Goal: Task Accomplishment & Management: Manage account settings

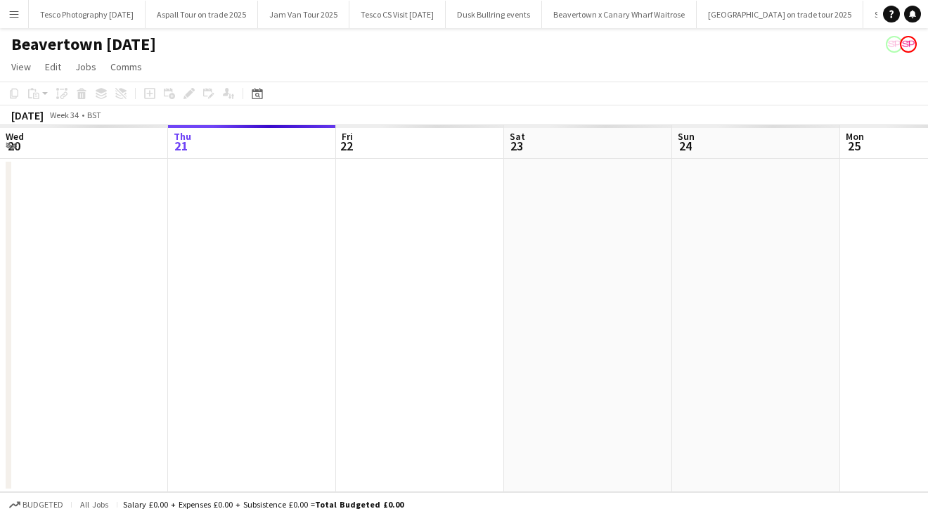
scroll to position [0, 672]
click at [13, 11] on app-icon "Menu" at bounding box center [13, 13] width 11 height 11
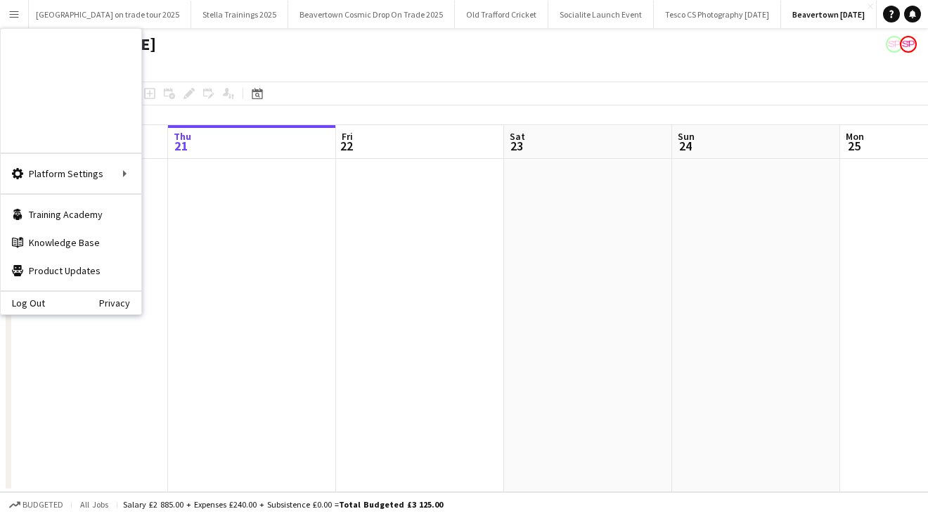
scroll to position [0, 0]
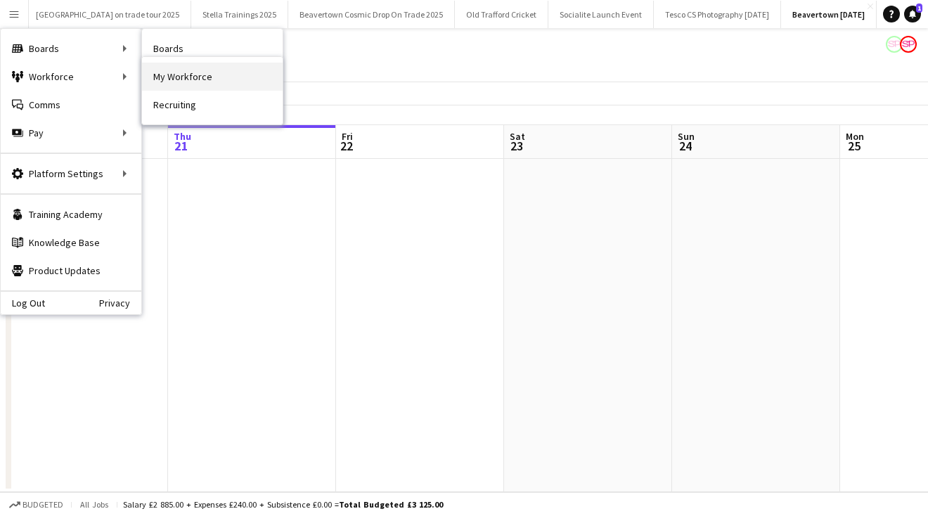
click at [219, 82] on link "My Workforce" at bounding box center [212, 77] width 141 height 28
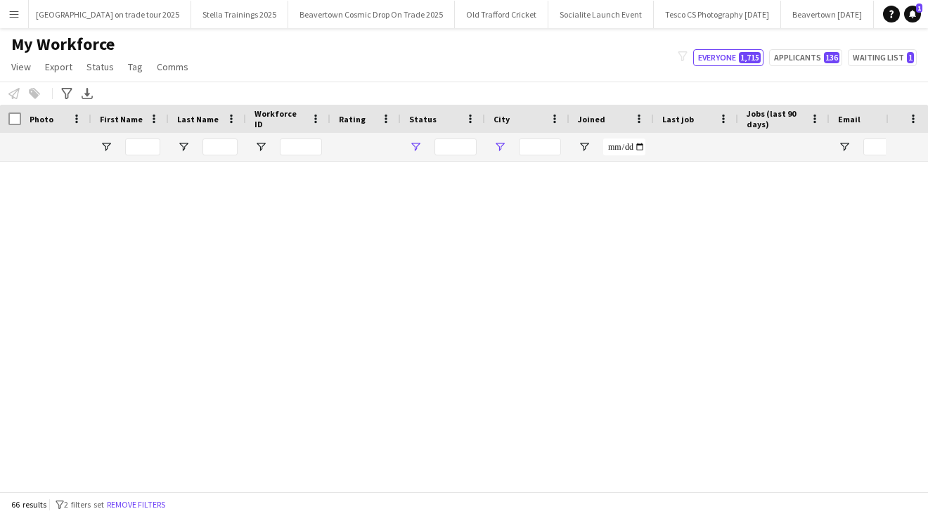
type input "**********"
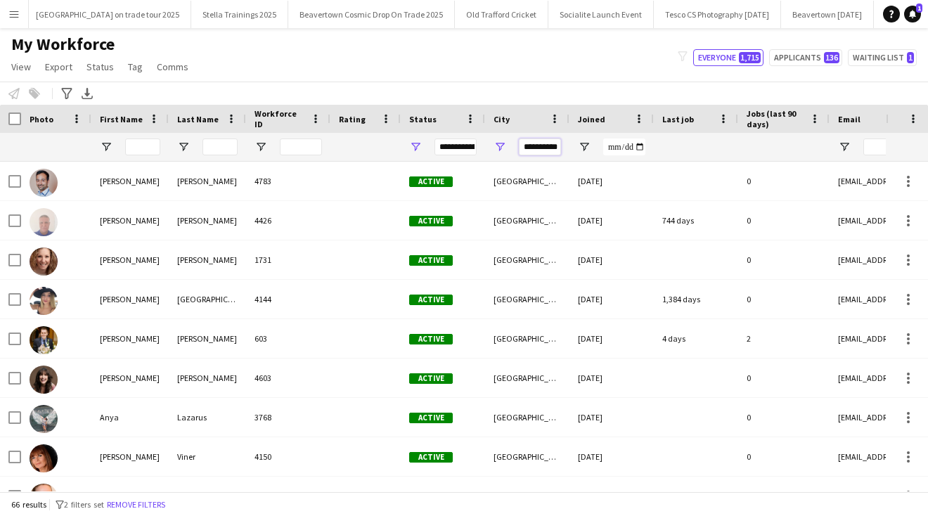
drag, startPoint x: 523, startPoint y: 148, endPoint x: 591, endPoint y: 148, distance: 68.2
click at [593, 149] on div at bounding box center [761, 147] width 1523 height 28
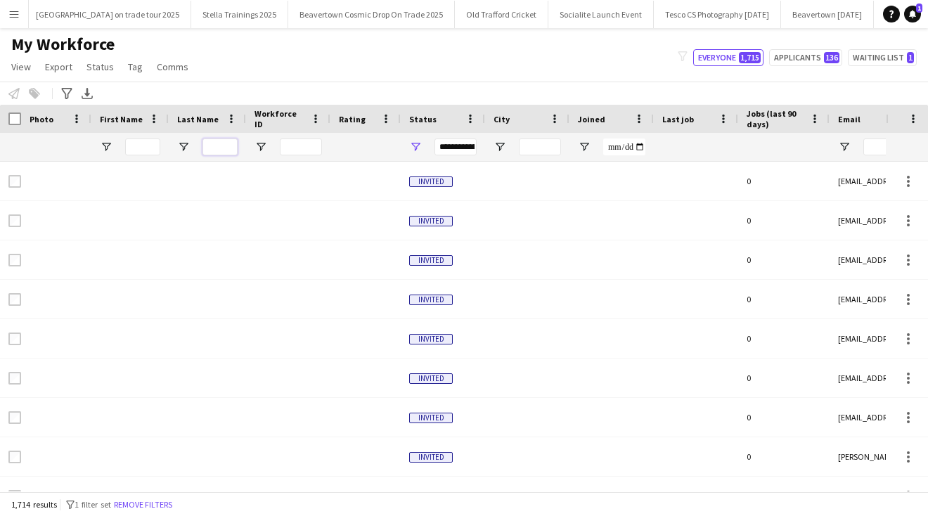
click at [212, 142] on input "Last Name Filter Input" at bounding box center [219, 146] width 35 height 17
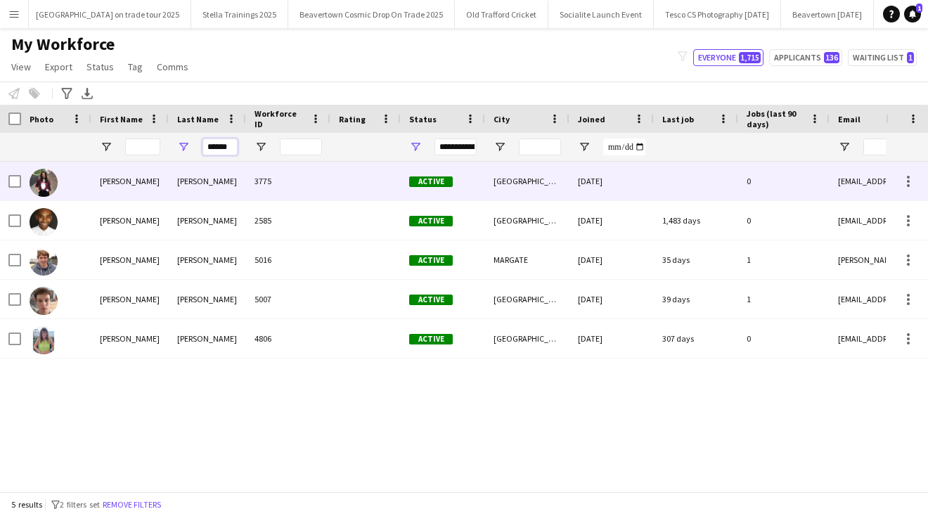
type input "******"
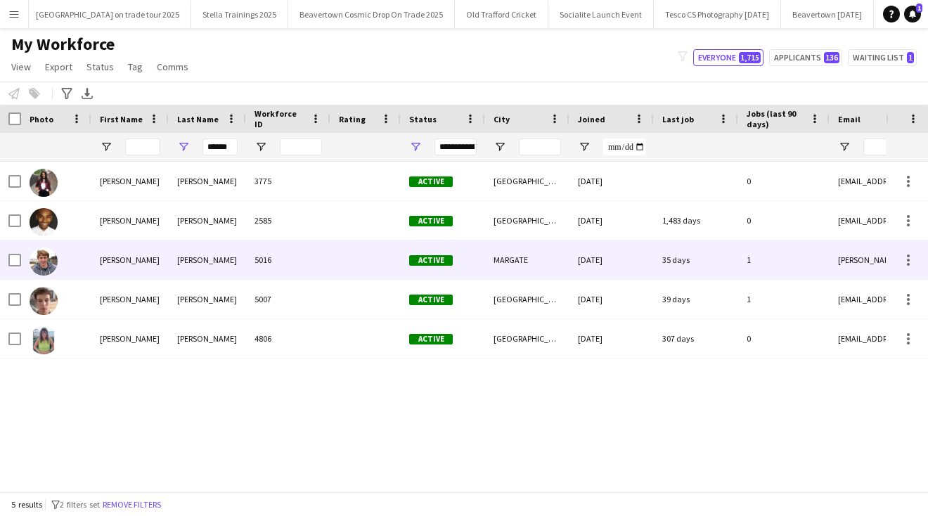
drag, startPoint x: 207, startPoint y: 171, endPoint x: 190, endPoint y: 261, distance: 91.4
click at [190, 261] on div "[PERSON_NAME]" at bounding box center [207, 259] width 77 height 39
click at [191, 261] on div "[PERSON_NAME]" at bounding box center [207, 259] width 77 height 39
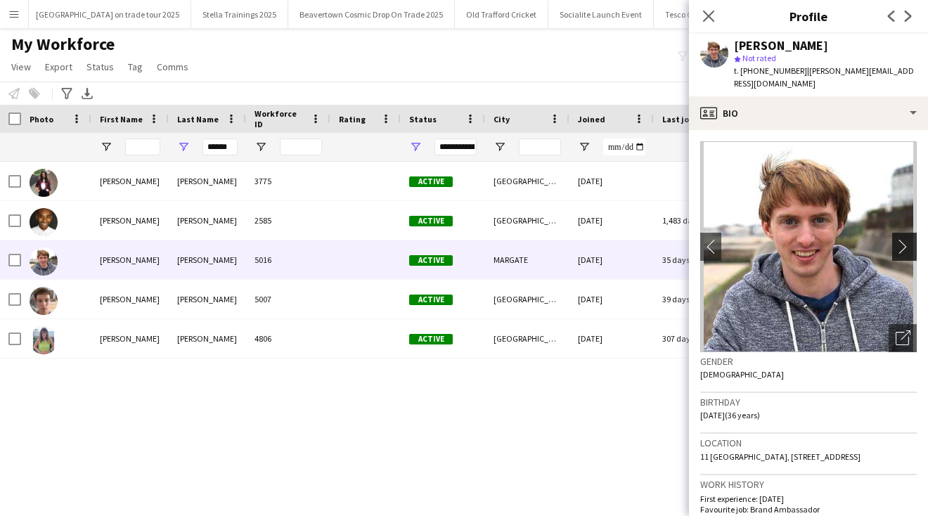
click at [904, 239] on app-icon "chevron-right" at bounding box center [906, 246] width 22 height 15
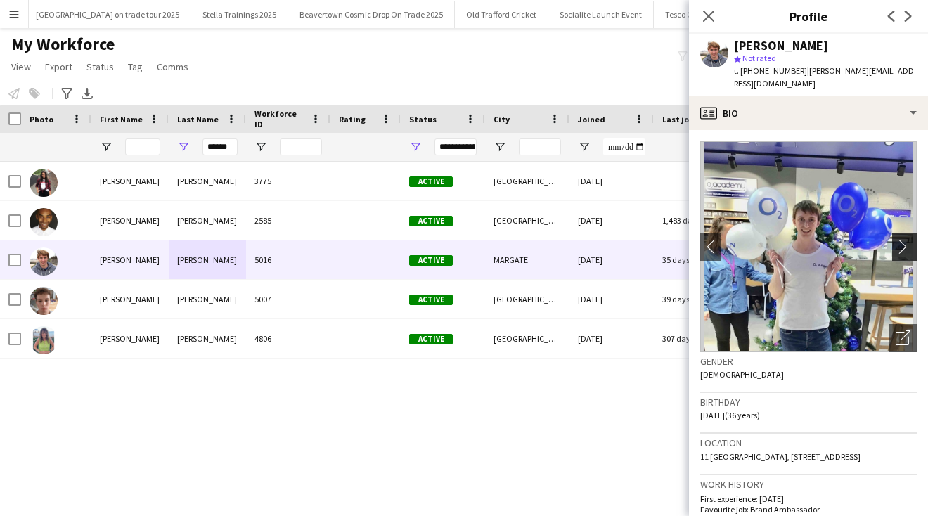
click at [903, 239] on app-icon "chevron-right" at bounding box center [906, 246] width 22 height 15
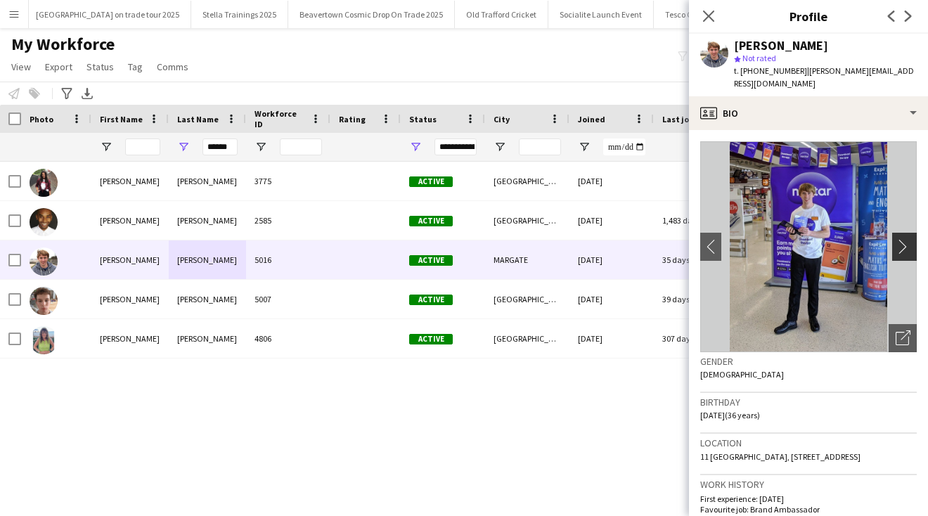
click at [904, 239] on app-icon "chevron-right" at bounding box center [906, 246] width 22 height 15
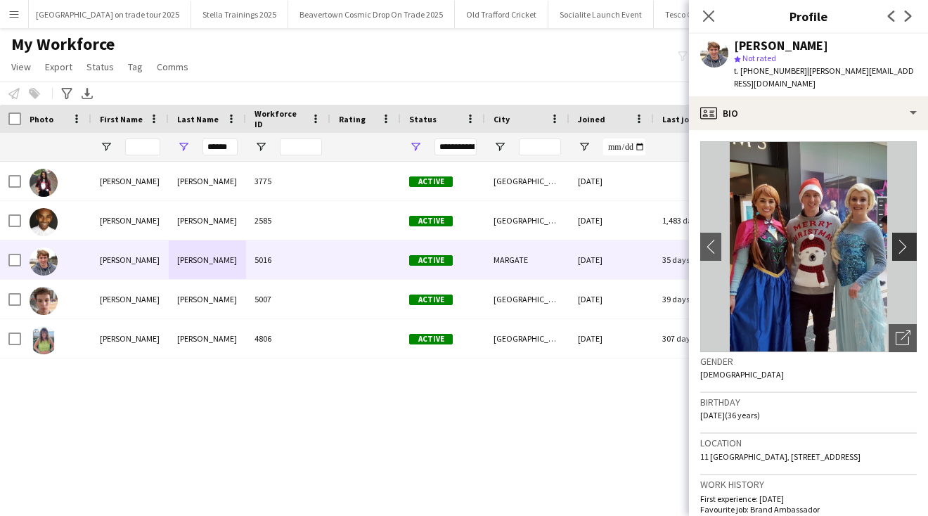
click at [904, 239] on app-icon "chevron-right" at bounding box center [906, 246] width 22 height 15
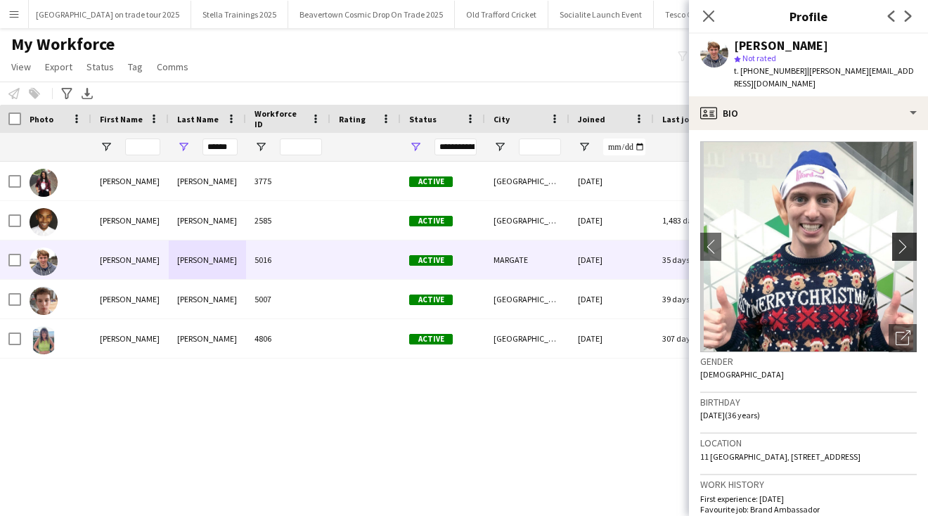
click at [904, 239] on app-icon "chevron-right" at bounding box center [906, 246] width 22 height 15
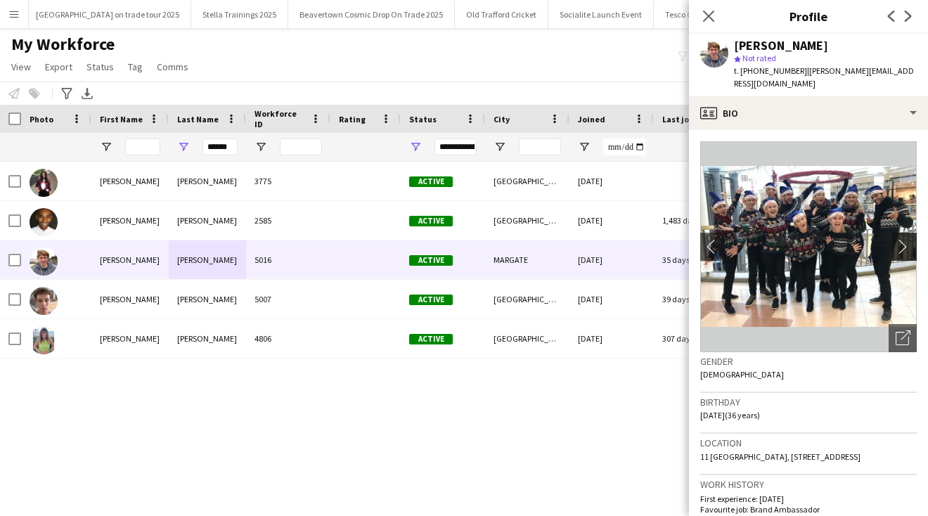
click at [904, 239] on app-icon "chevron-right" at bounding box center [906, 246] width 22 height 15
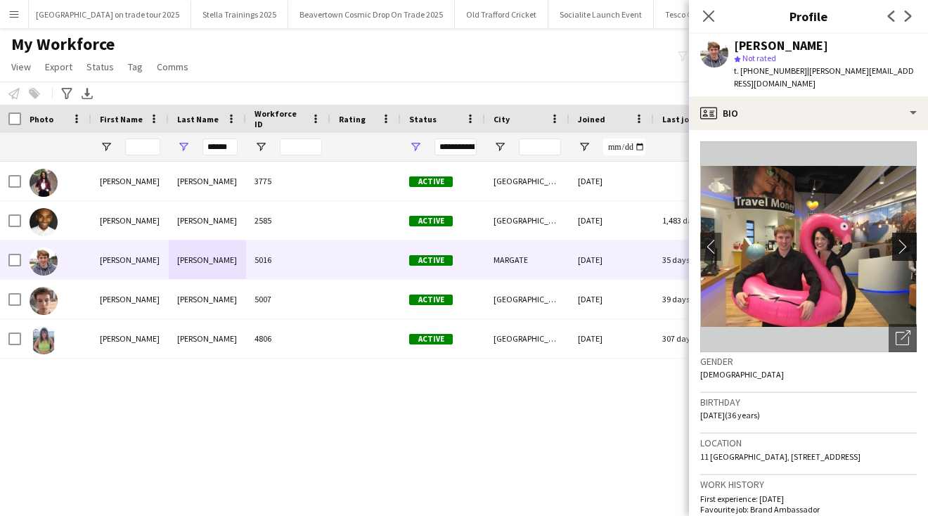
click at [902, 239] on app-icon "chevron-right" at bounding box center [906, 246] width 22 height 15
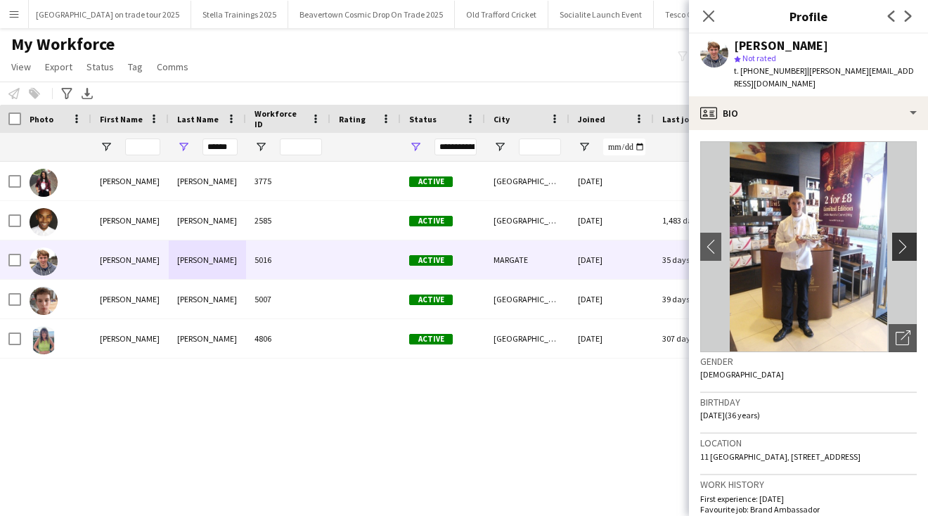
click at [902, 239] on app-icon "chevron-right" at bounding box center [906, 246] width 22 height 15
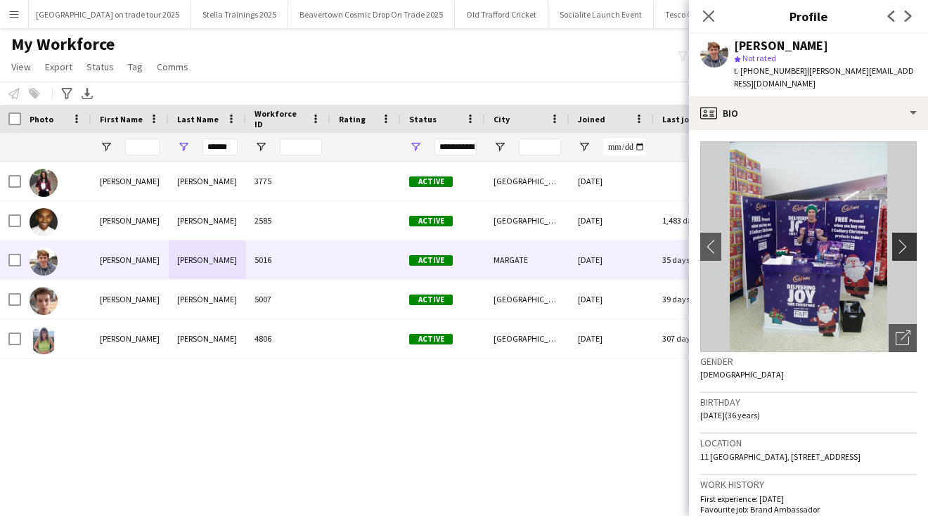
click at [902, 239] on app-icon "chevron-right" at bounding box center [906, 246] width 22 height 15
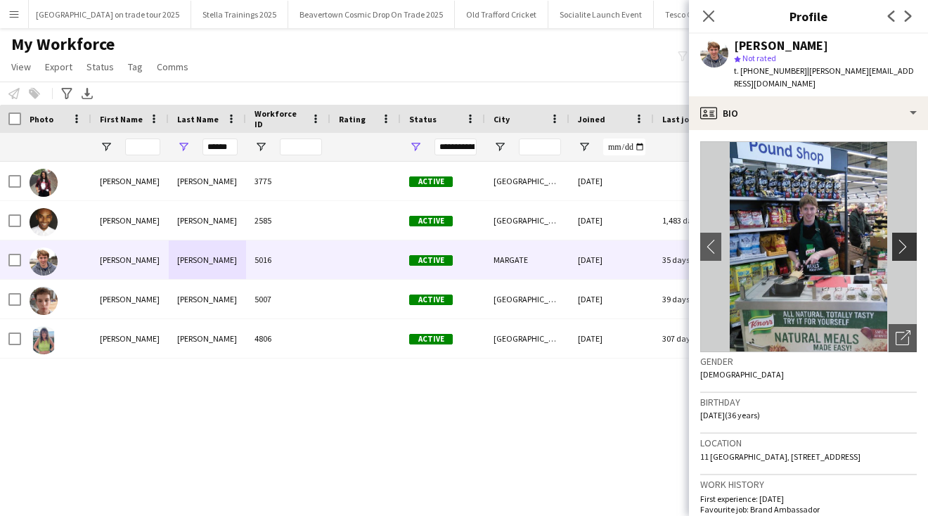
click at [902, 239] on app-icon "chevron-right" at bounding box center [906, 246] width 22 height 15
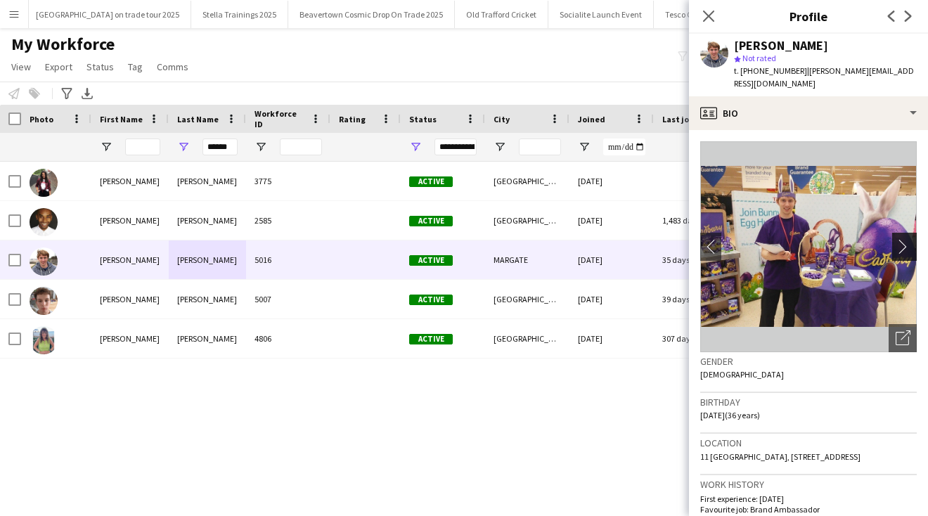
click at [902, 239] on app-icon "chevron-right" at bounding box center [906, 246] width 22 height 15
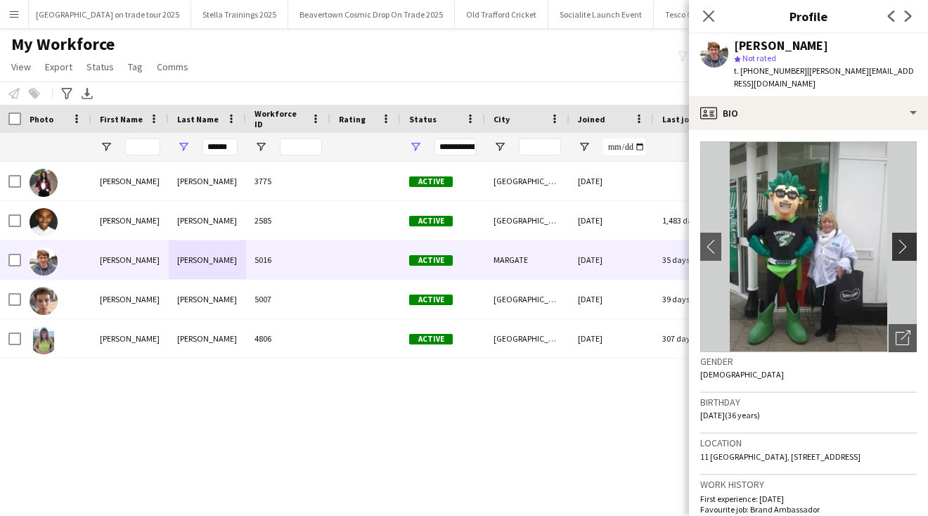
click at [902, 239] on app-icon "chevron-right" at bounding box center [906, 246] width 22 height 15
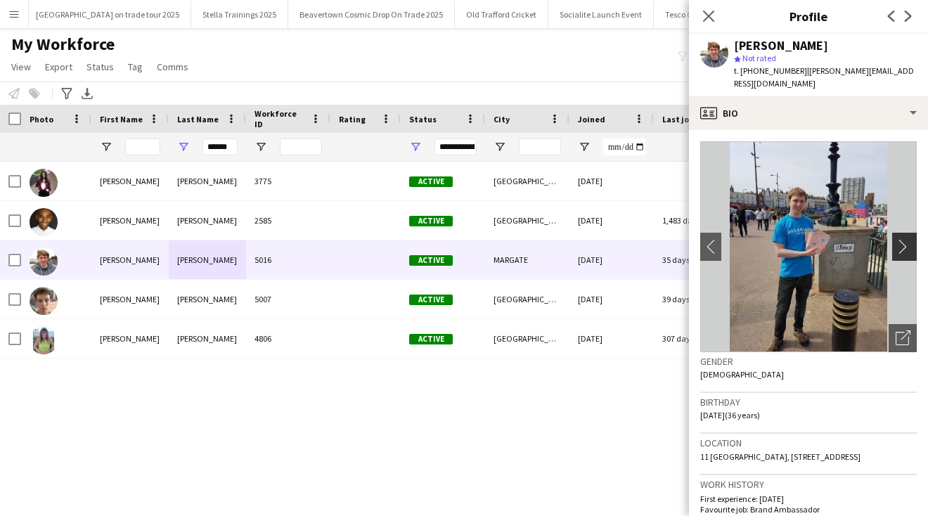
click at [902, 239] on app-icon "chevron-right" at bounding box center [906, 246] width 22 height 15
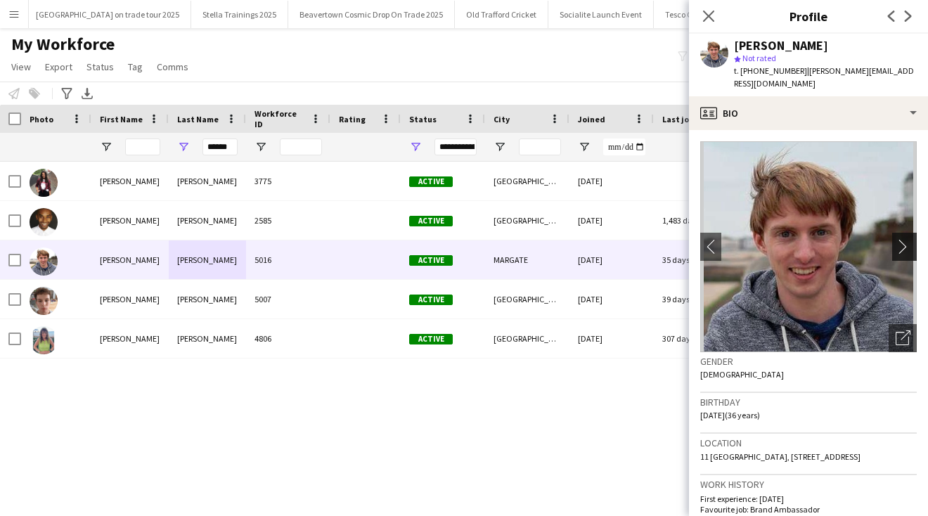
click at [902, 239] on app-icon "chevron-right" at bounding box center [906, 246] width 22 height 15
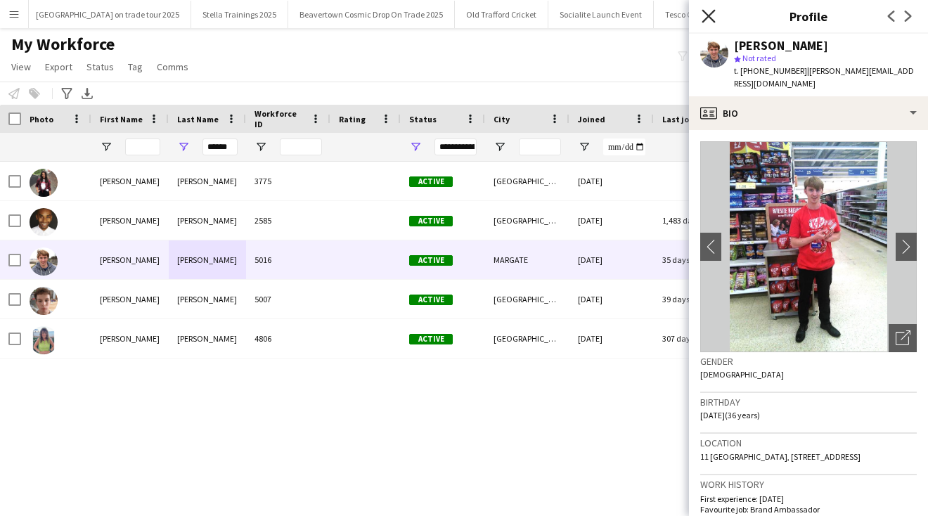
click at [708, 12] on icon "Close pop-in" at bounding box center [707, 15] width 13 height 13
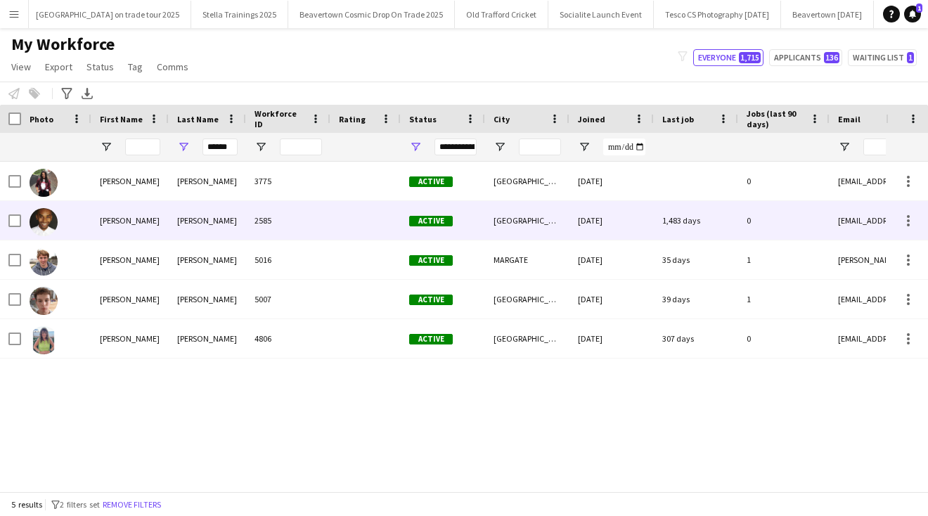
click at [109, 220] on div "[PERSON_NAME]" at bounding box center [129, 220] width 77 height 39
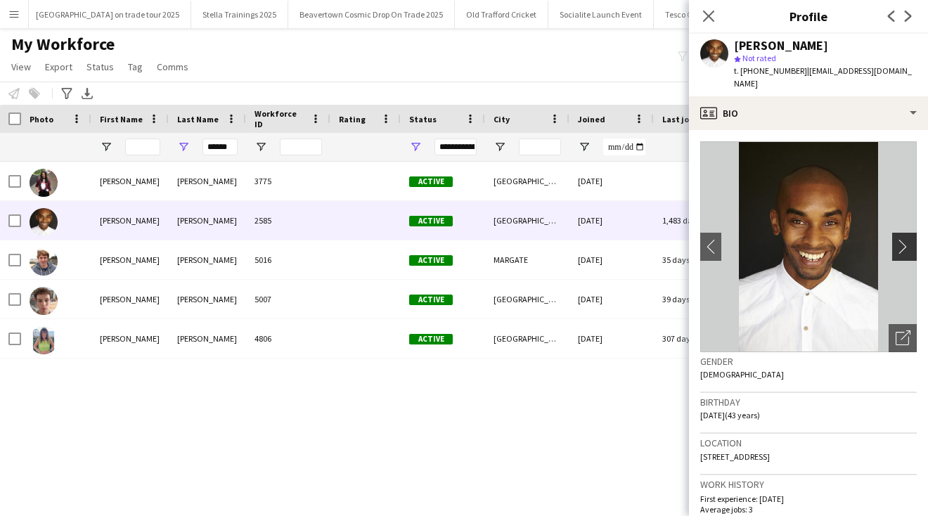
click at [904, 239] on app-icon "chevron-right" at bounding box center [906, 246] width 22 height 15
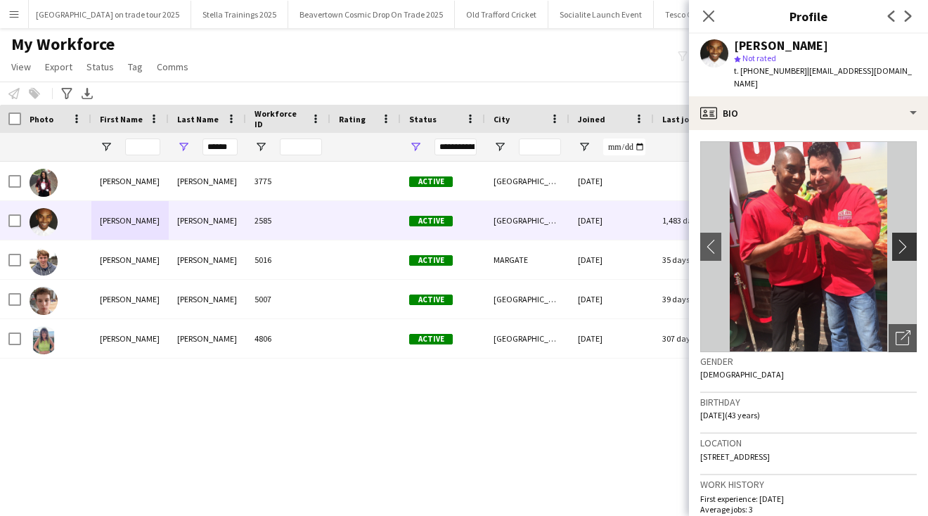
click at [903, 239] on app-icon "chevron-right" at bounding box center [906, 246] width 22 height 15
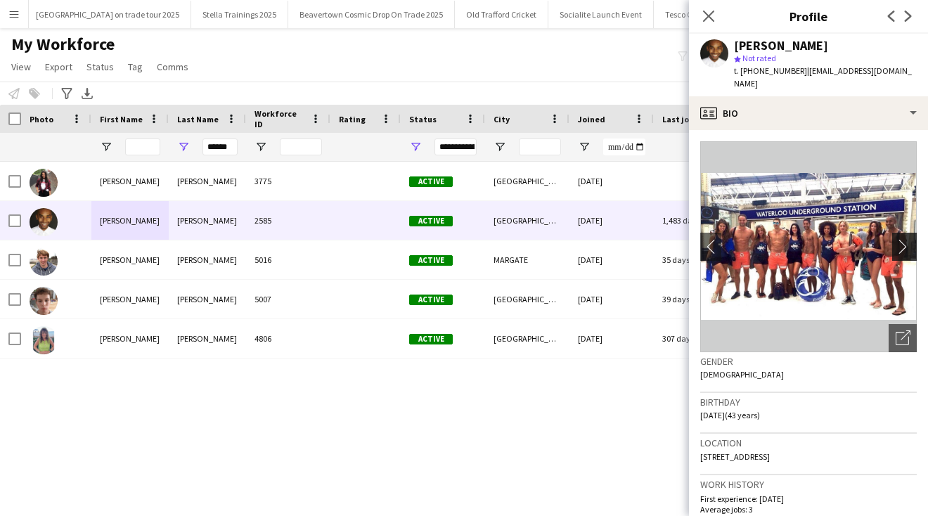
click at [903, 239] on app-icon "chevron-right" at bounding box center [906, 246] width 22 height 15
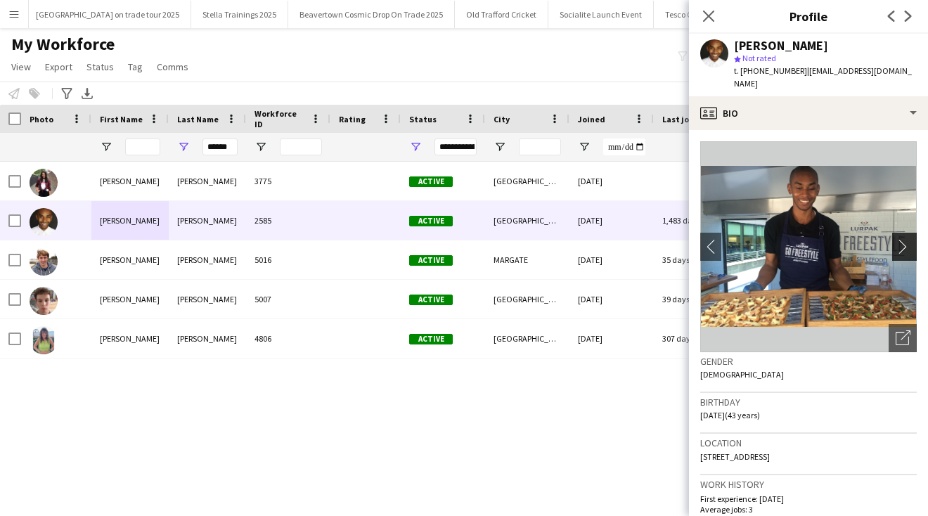
click at [903, 239] on app-icon "chevron-right" at bounding box center [906, 246] width 22 height 15
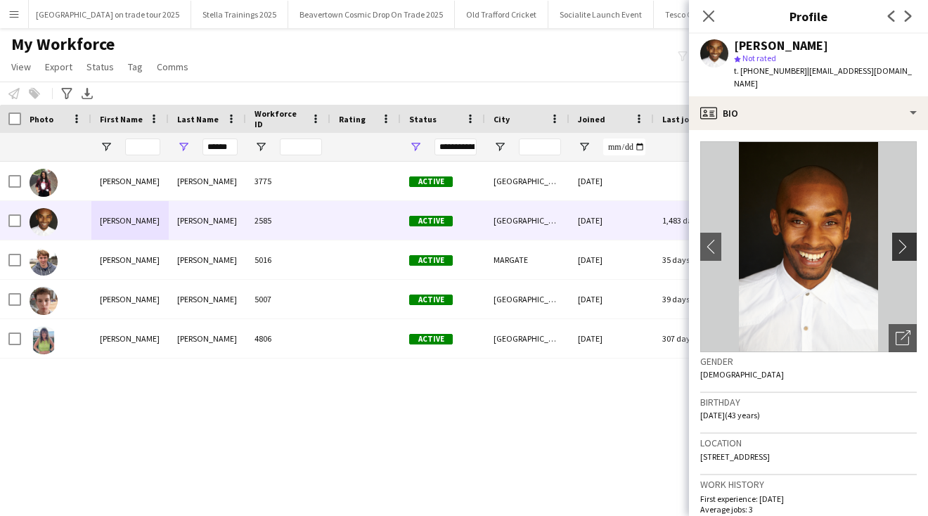
click at [903, 239] on app-icon "chevron-right" at bounding box center [906, 246] width 22 height 15
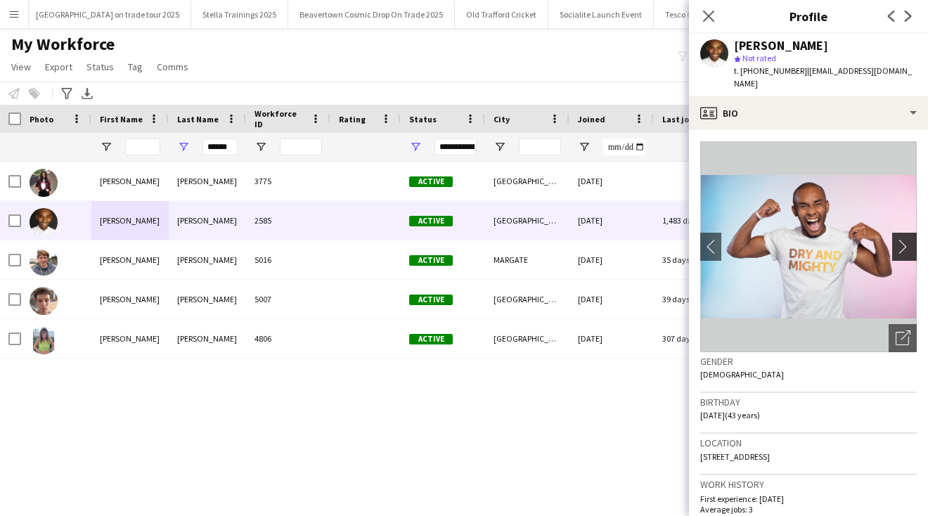
click at [903, 239] on app-icon "chevron-right" at bounding box center [906, 246] width 22 height 15
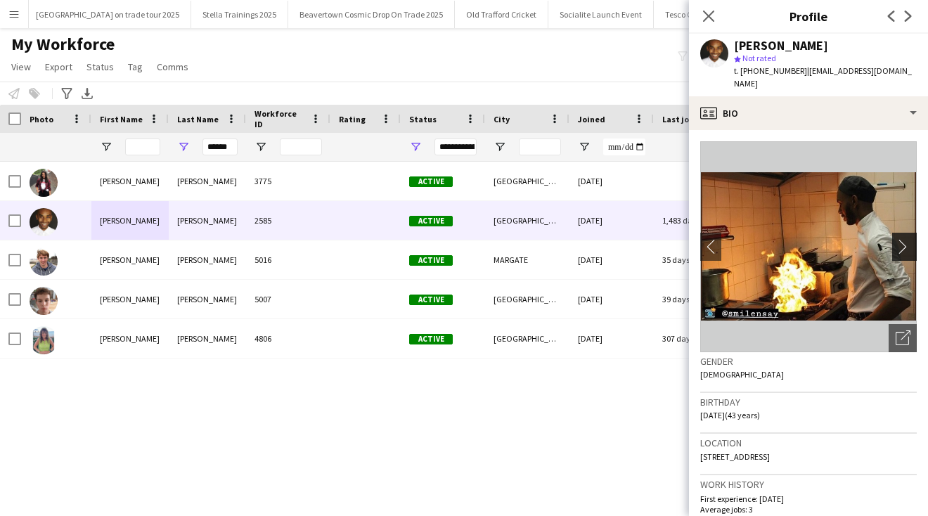
click at [903, 239] on app-icon "chevron-right" at bounding box center [906, 246] width 22 height 15
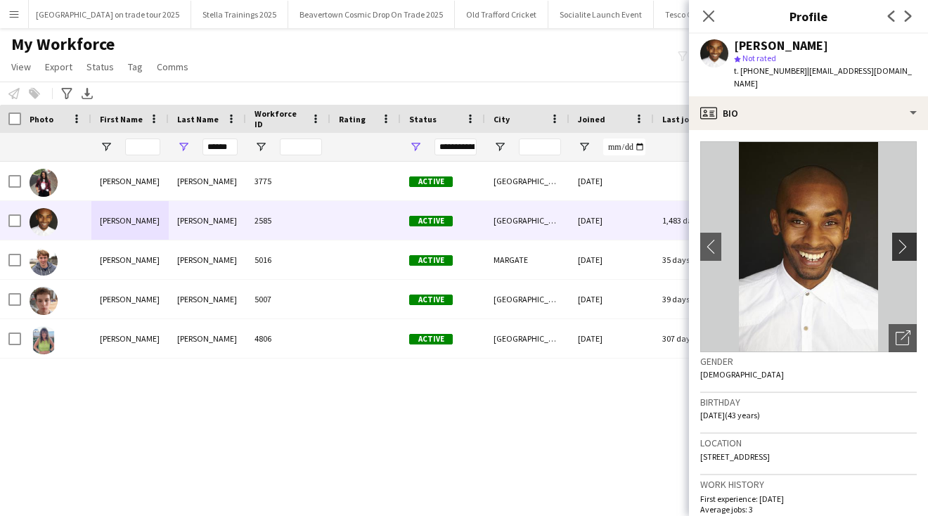
click at [903, 239] on app-icon "chevron-right" at bounding box center [906, 246] width 22 height 15
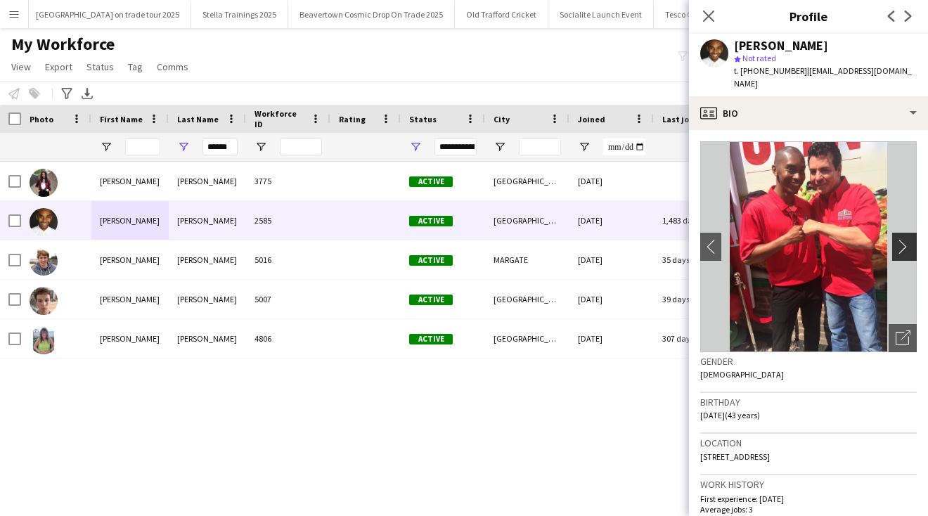
click at [903, 239] on app-icon "chevron-right" at bounding box center [906, 246] width 22 height 15
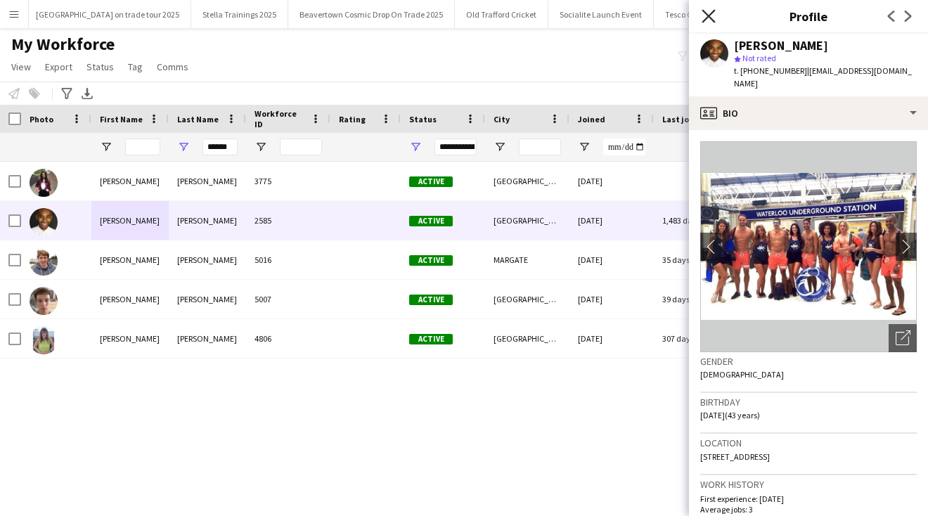
click at [703, 18] on icon "Close pop-in" at bounding box center [707, 15] width 13 height 13
